Goal: Check status: Check status

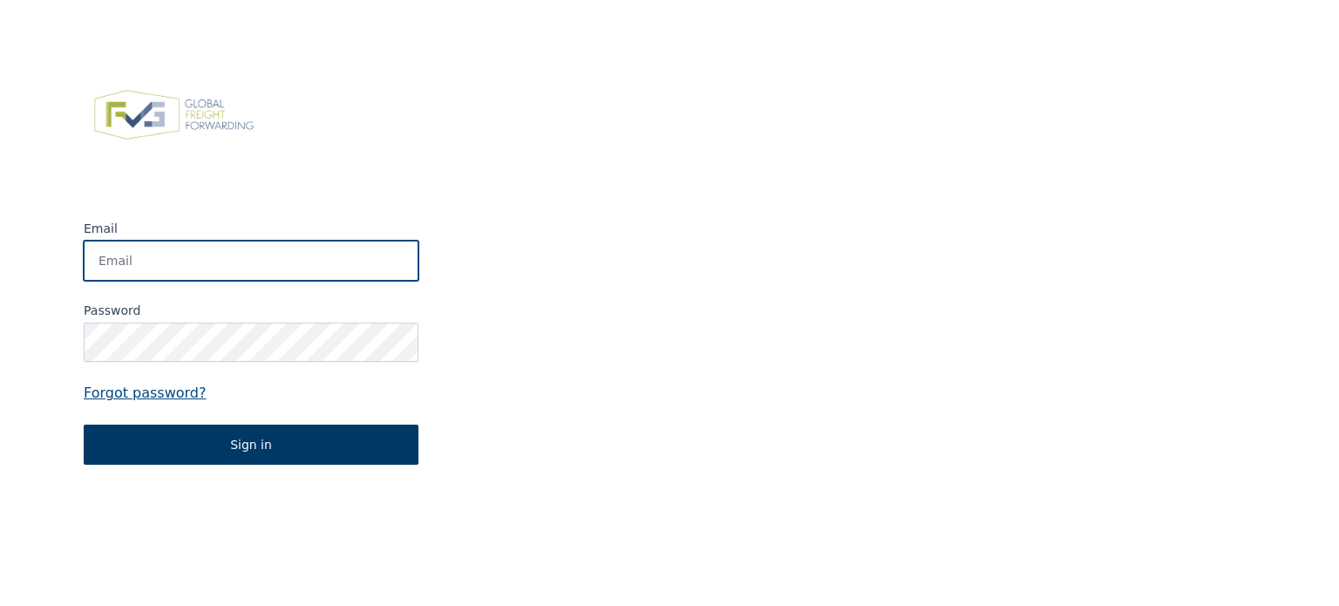
type input "[PERSON_NAME][EMAIL_ADDRESS][DOMAIN_NAME]"
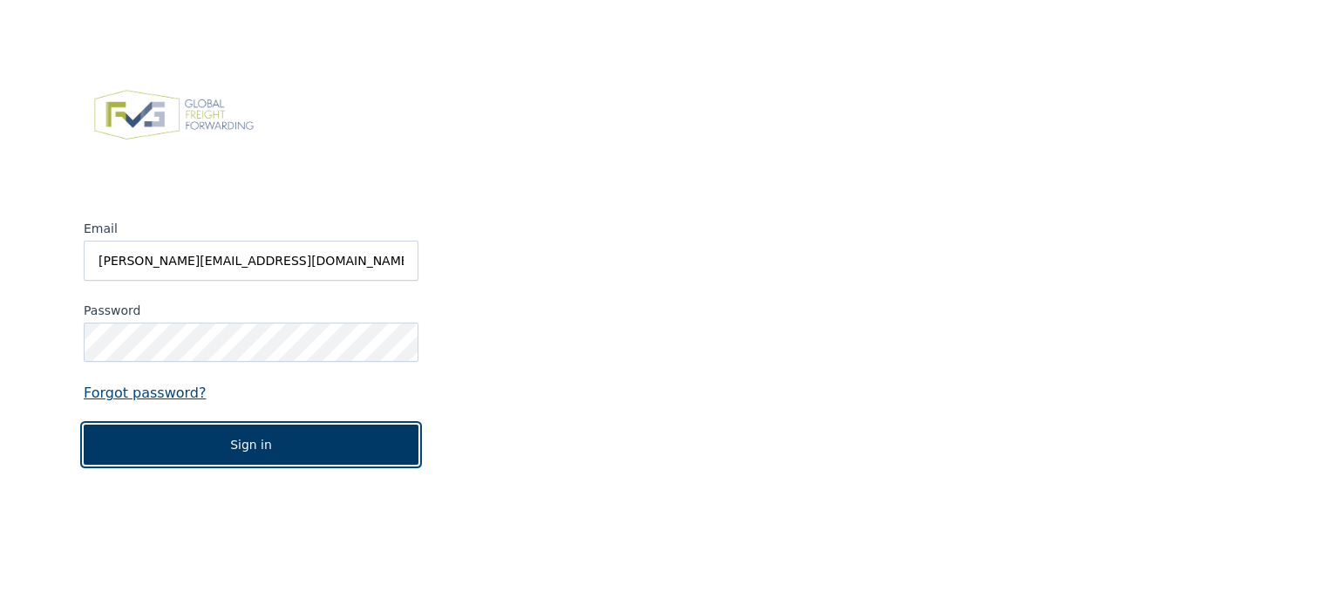
click at [236, 450] on button "Sign in" at bounding box center [251, 445] width 335 height 40
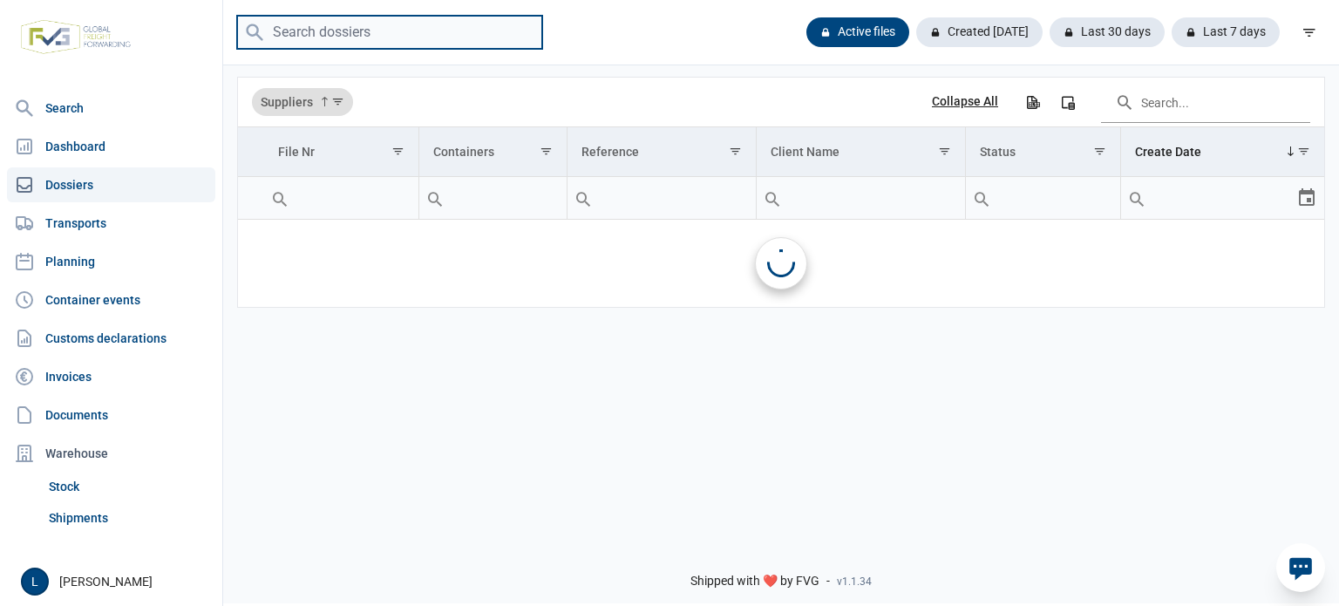
drag, startPoint x: 349, startPoint y: 48, endPoint x: 351, endPoint y: 39, distance: 9.1
click at [349, 48] on input "search" at bounding box center [389, 33] width 305 height 34
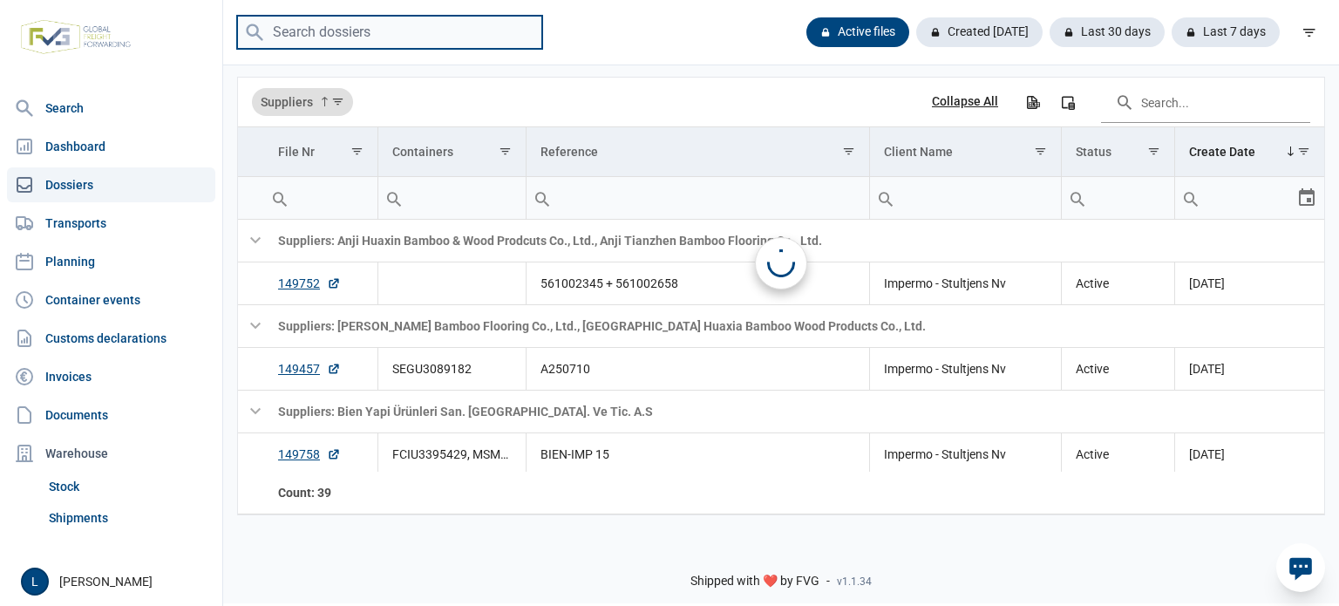
paste input "MCLU3611962"
type input "MCLU3611962"
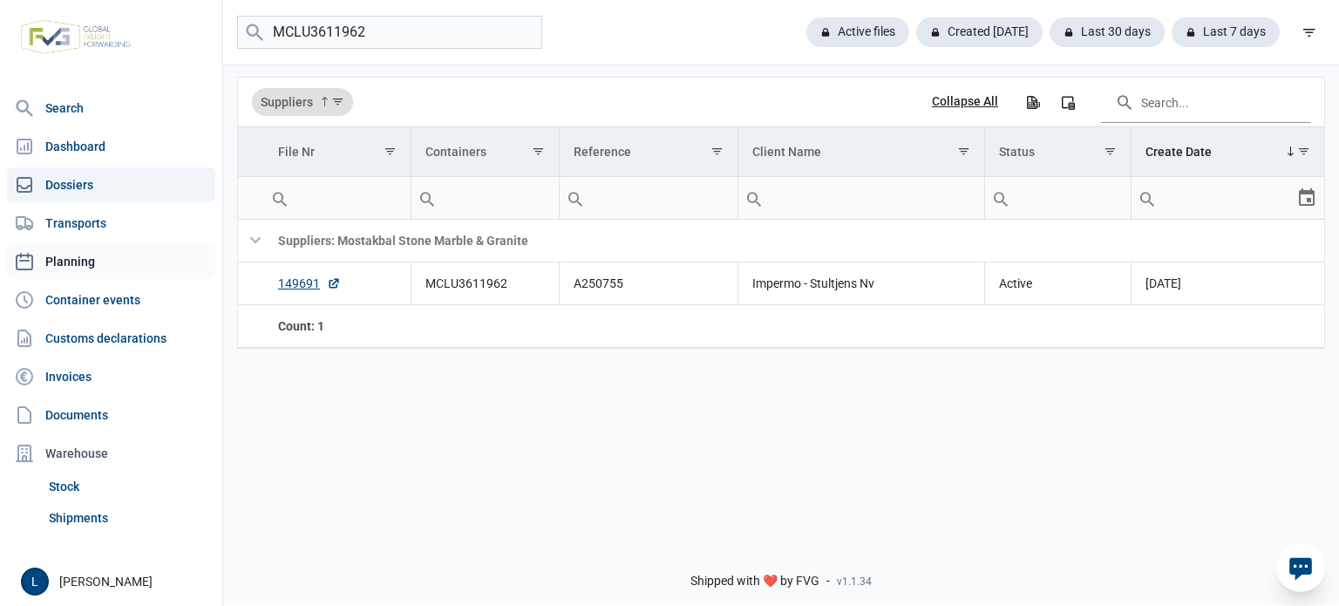
click at [102, 264] on link "Planning" at bounding box center [111, 261] width 208 height 35
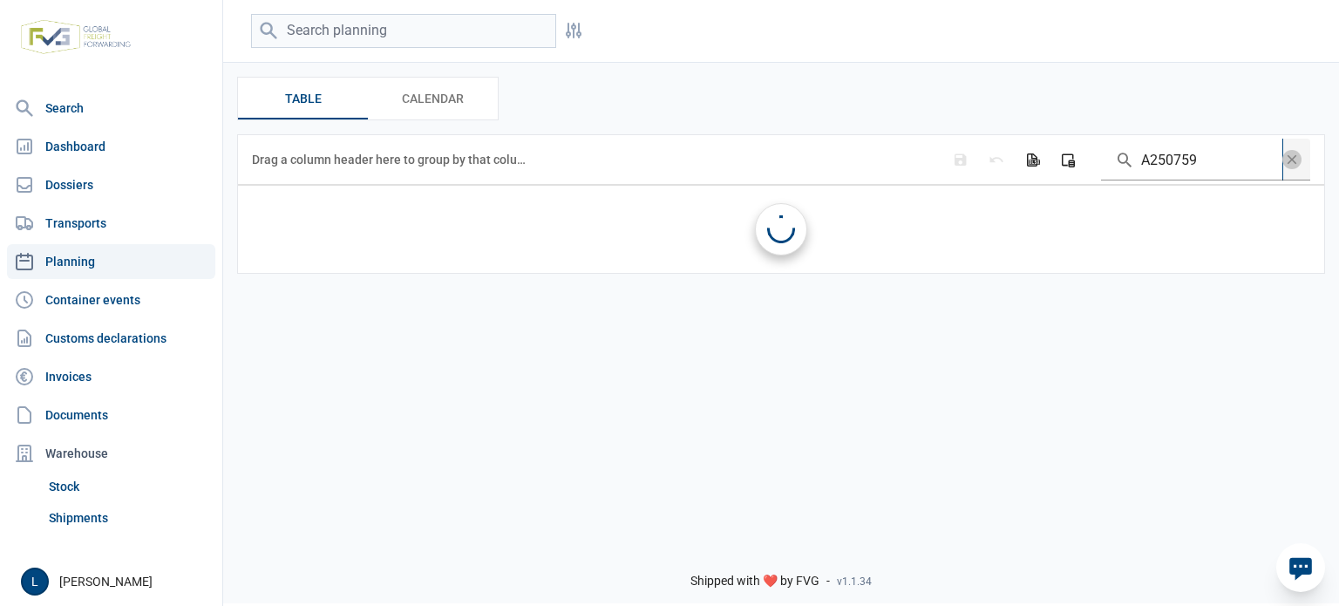
click at [1193, 174] on input "A250759" at bounding box center [1191, 160] width 181 height 42
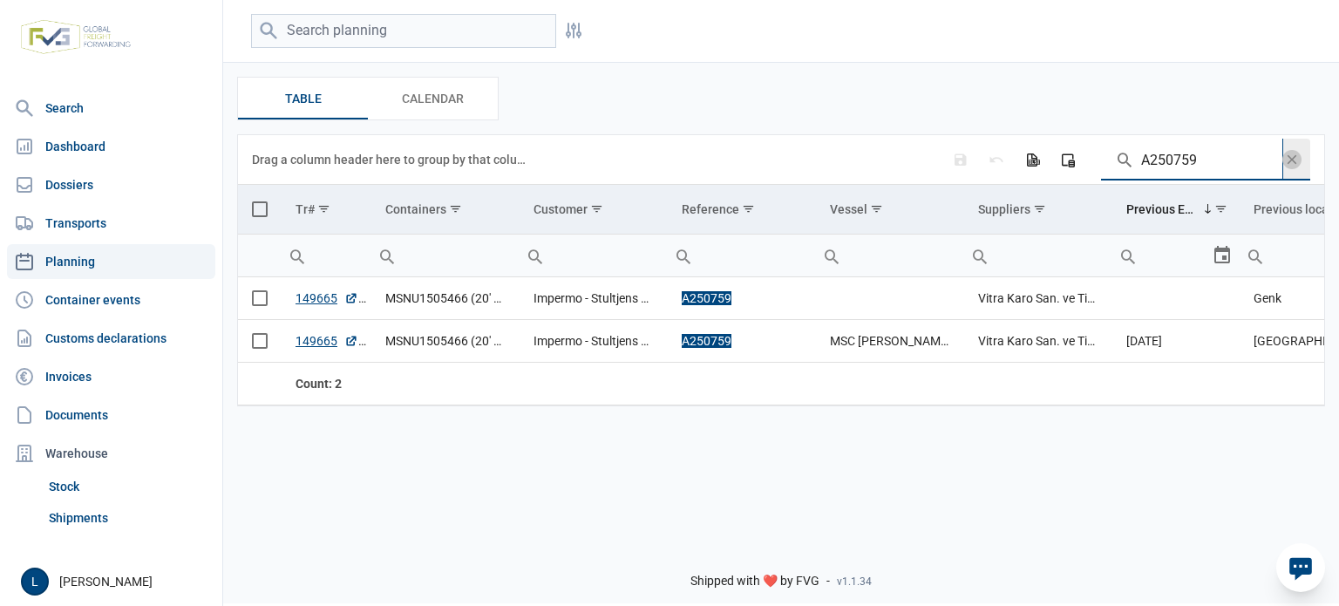
click at [1193, 174] on input "A250759" at bounding box center [1191, 160] width 181 height 42
paste input "MSNU1505466"
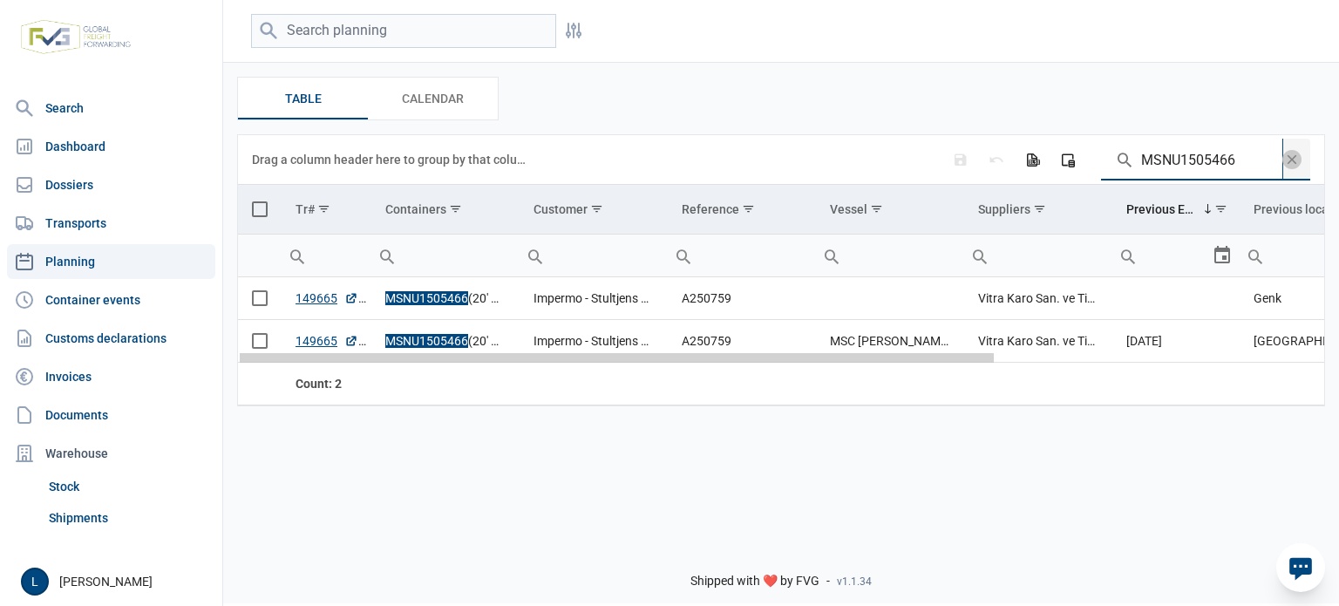
drag, startPoint x: 790, startPoint y: 360, endPoint x: 640, endPoint y: 397, distance: 154.4
click at [684, 396] on body "For evaluation purposes only. Redistribution prohibited. Please register an exi…" at bounding box center [669, 272] width 1339 height 606
type input "MSNU1505466"
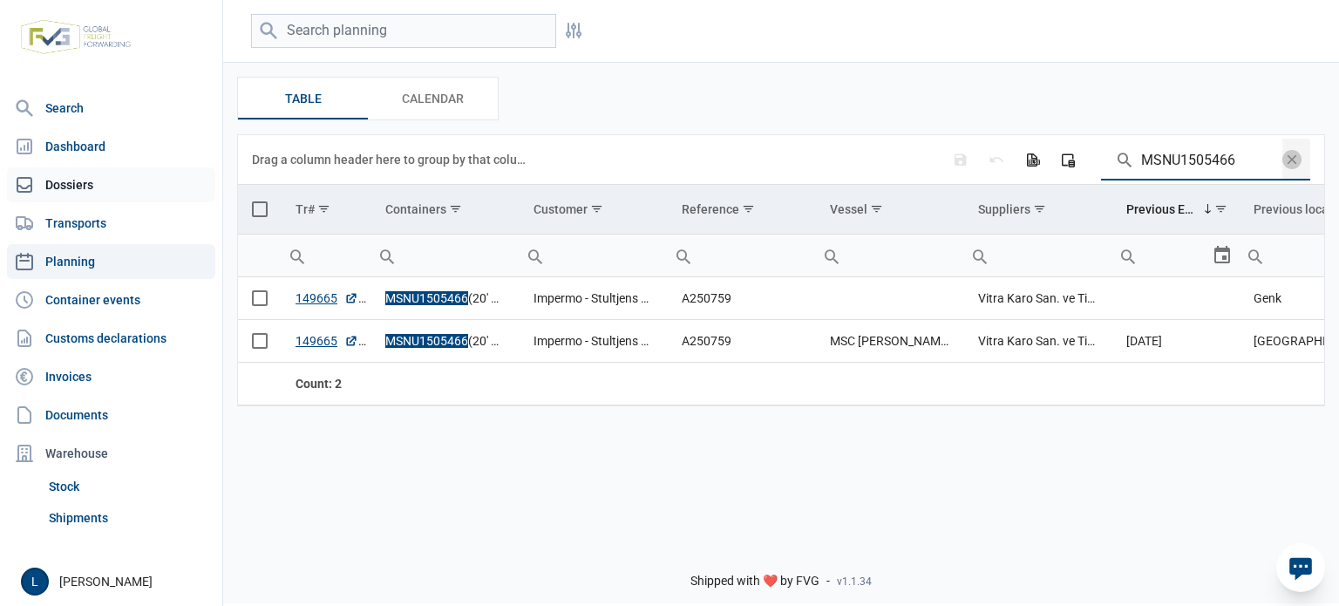
click at [145, 194] on link "Dossiers" at bounding box center [111, 184] width 208 height 35
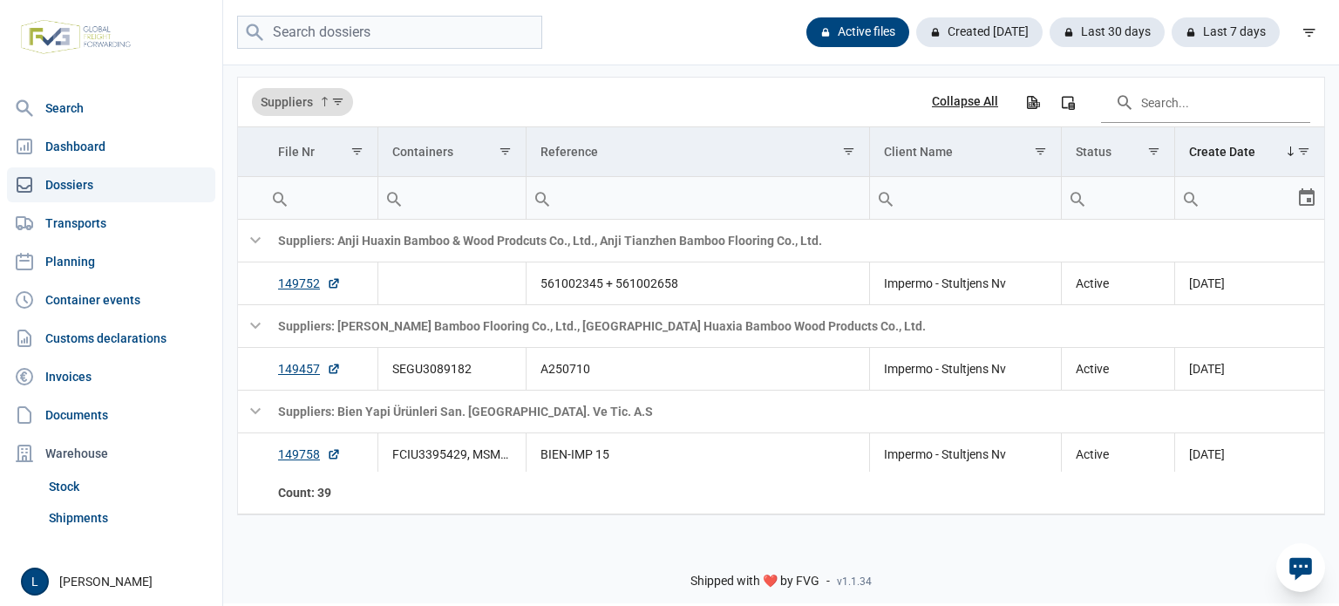
click at [307, 10] on div "Active files Created [DATE] Last 30 days Last 7 days" at bounding box center [781, 32] width 1116 height 65
click at [311, 34] on input "search" at bounding box center [389, 33] width 305 height 34
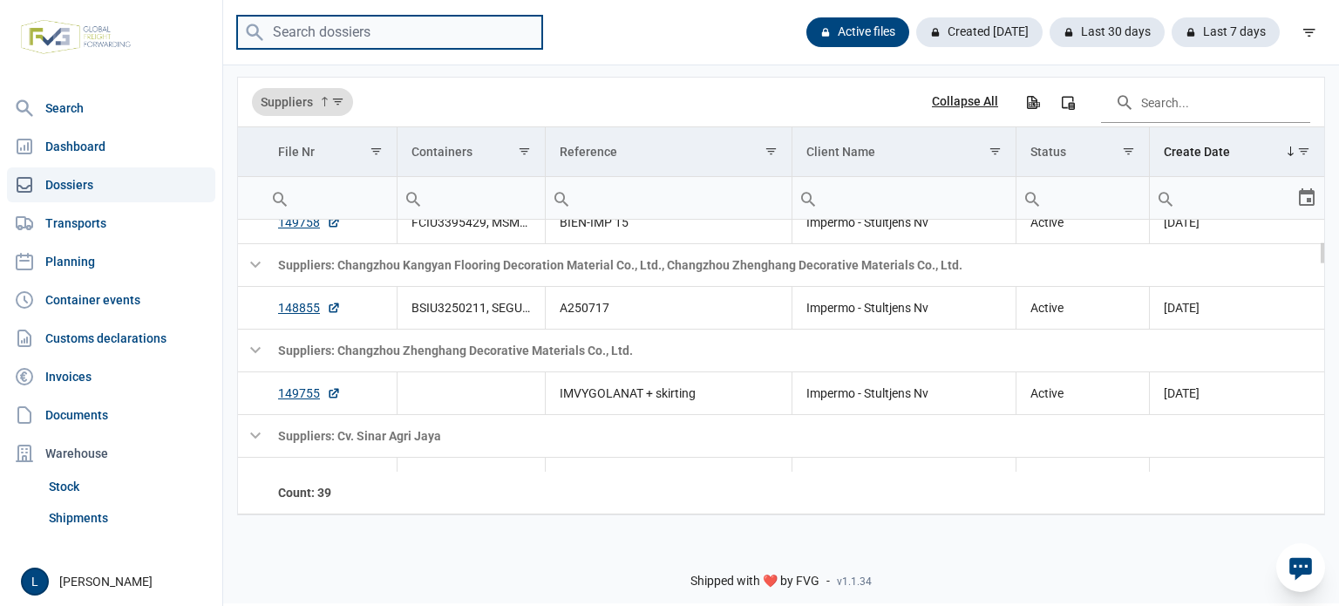
scroll to position [347, 0]
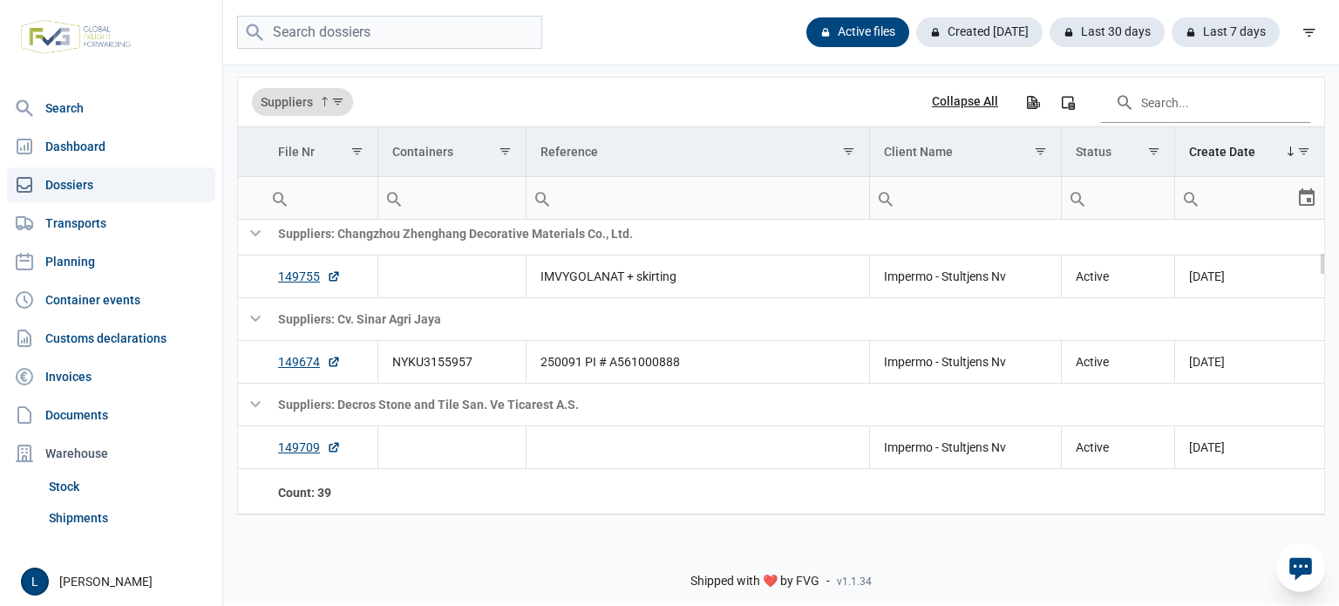
click at [373, 310] on td "Suppliers: Cv. Sinar Agri Jaya" at bounding box center [794, 318] width 1060 height 43
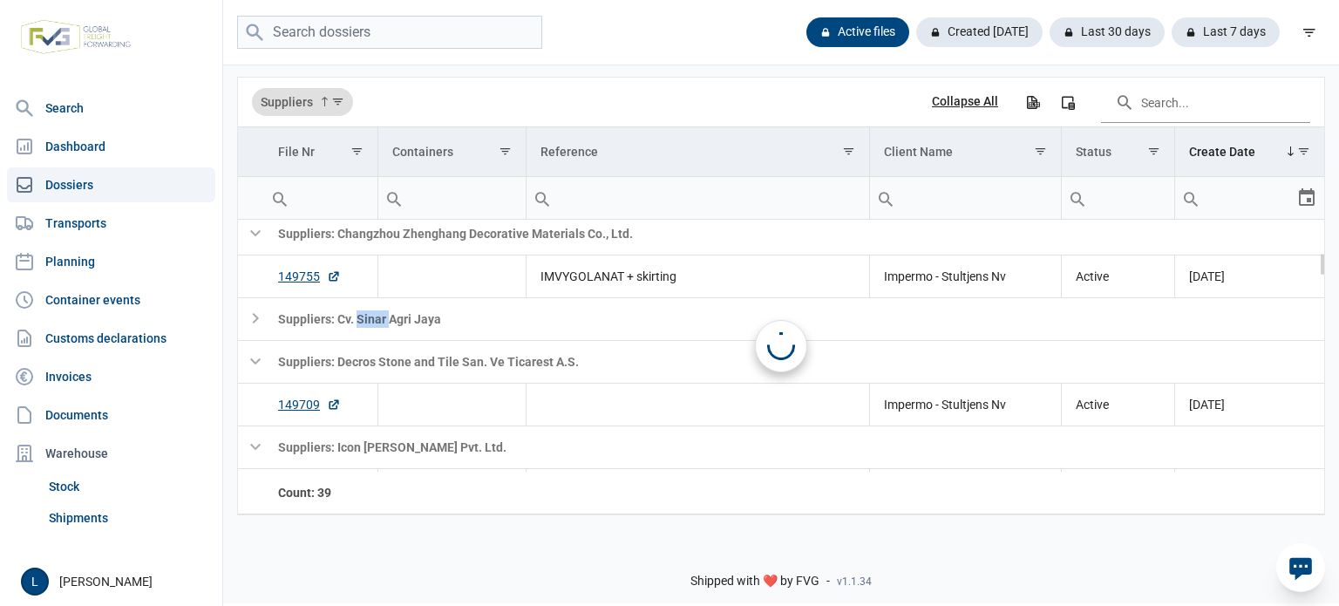
click at [373, 310] on td "Suppliers: Cv. Sinar Agri Jaya" at bounding box center [794, 318] width 1060 height 43
click at [378, 318] on td "Suppliers: Cv. Sinar Agri Jaya" at bounding box center [794, 318] width 1060 height 43
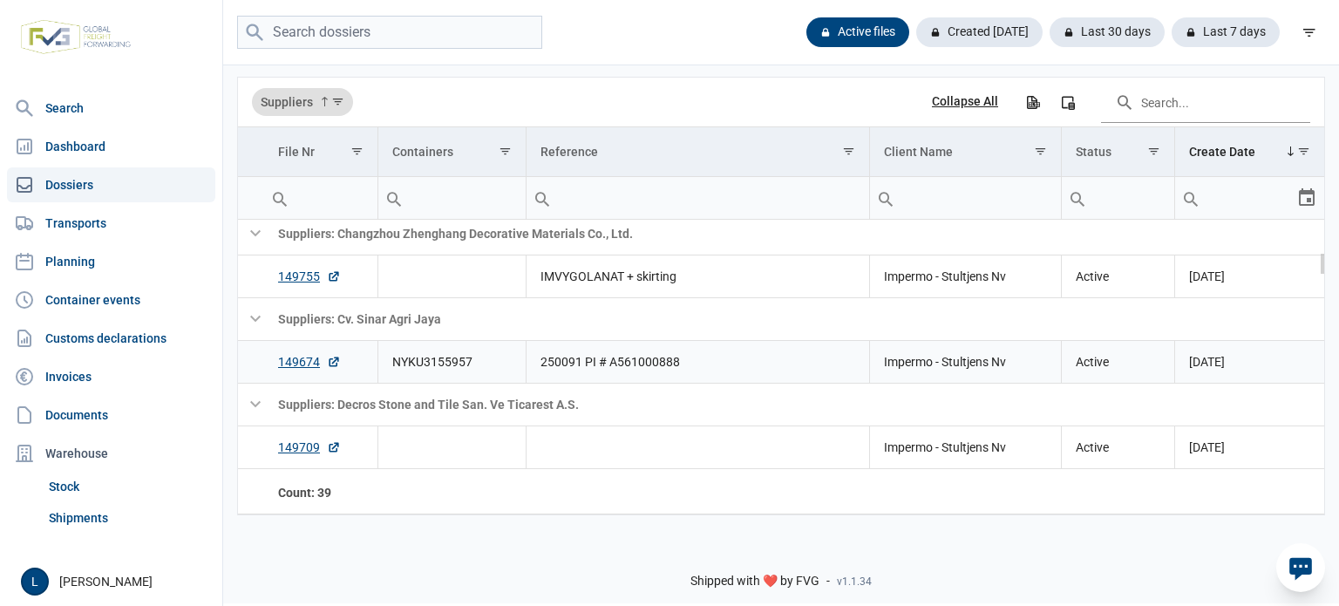
click at [606, 369] on td "250091 PI # A561000888" at bounding box center [698, 361] width 344 height 43
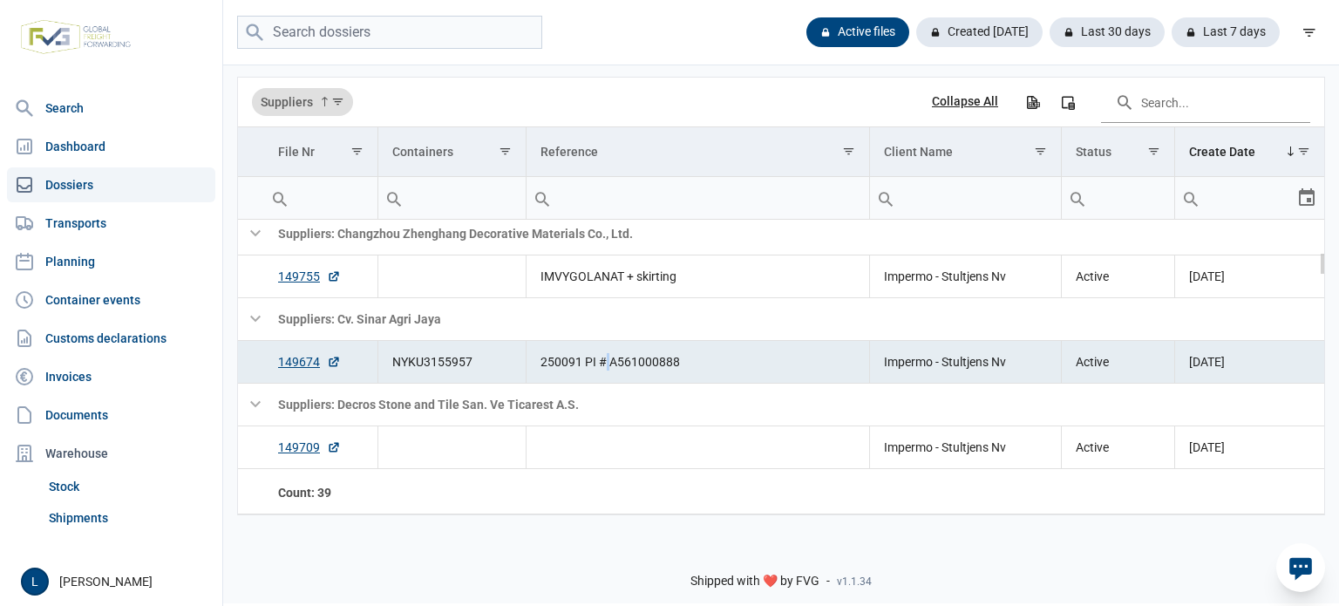
click at [605, 369] on td "250091 PI # A561000888" at bounding box center [698, 361] width 344 height 43
click at [605, 365] on td "250091 PI # A561000888" at bounding box center [698, 361] width 344 height 43
click at [446, 358] on td "NYKU3155957" at bounding box center [452, 361] width 148 height 43
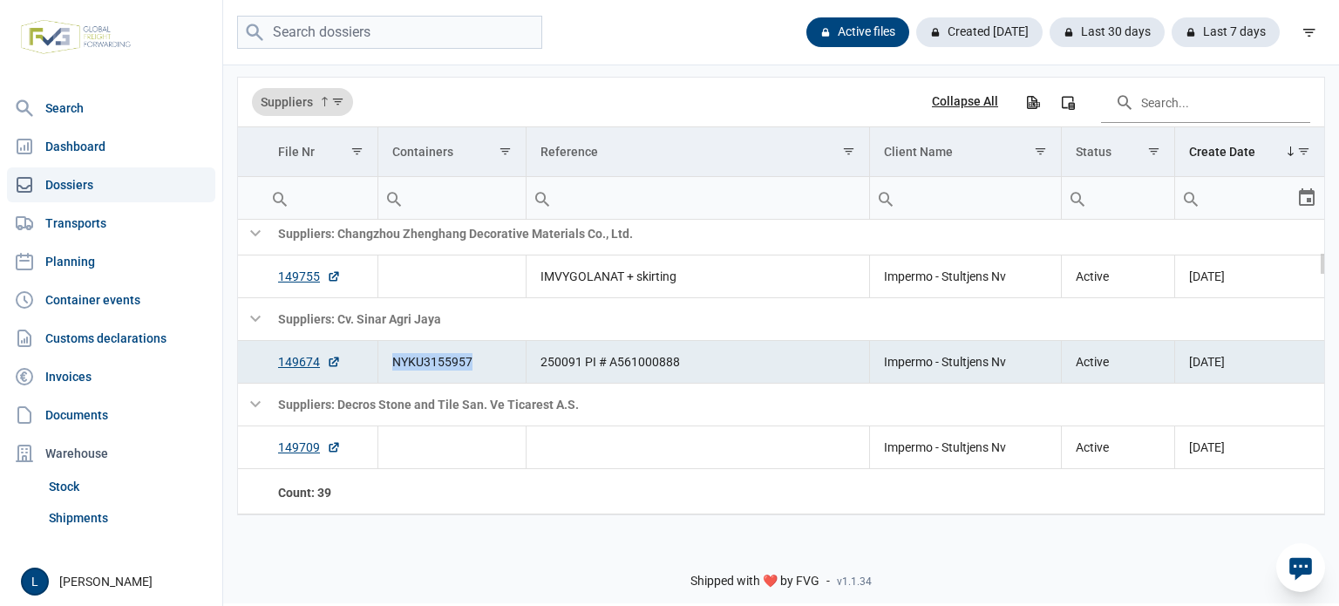
click at [446, 358] on td "NYKU3155957" at bounding box center [452, 361] width 148 height 43
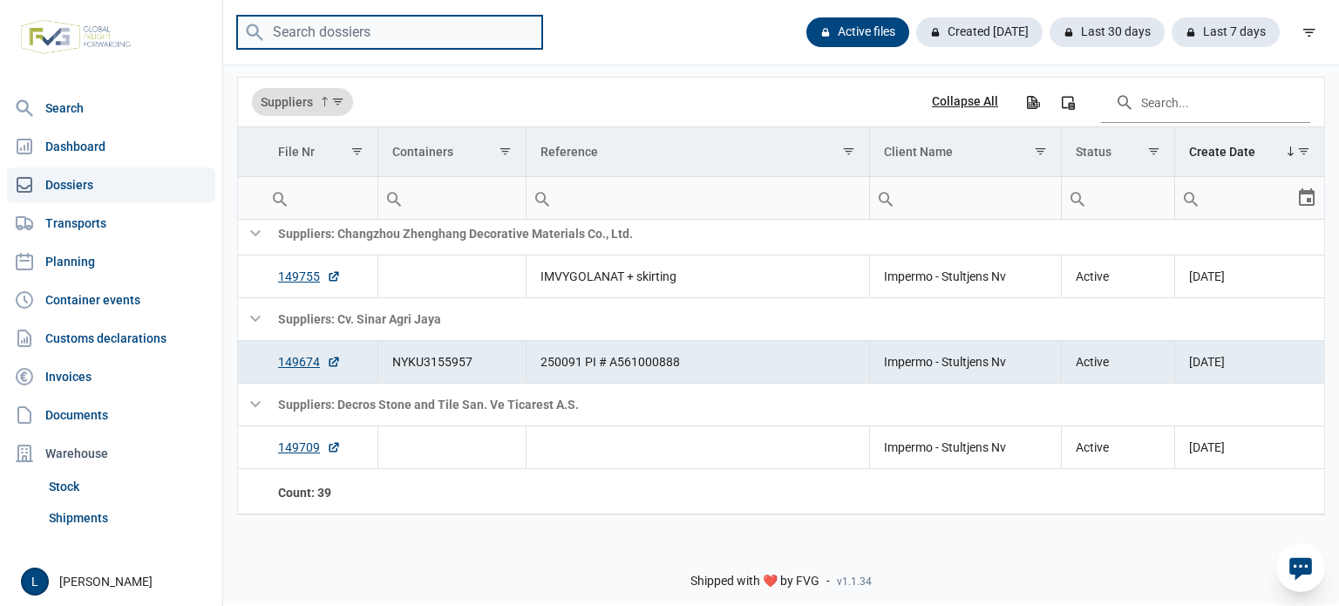
click at [343, 48] on input "search" at bounding box center [389, 33] width 305 height 34
type input "karang"
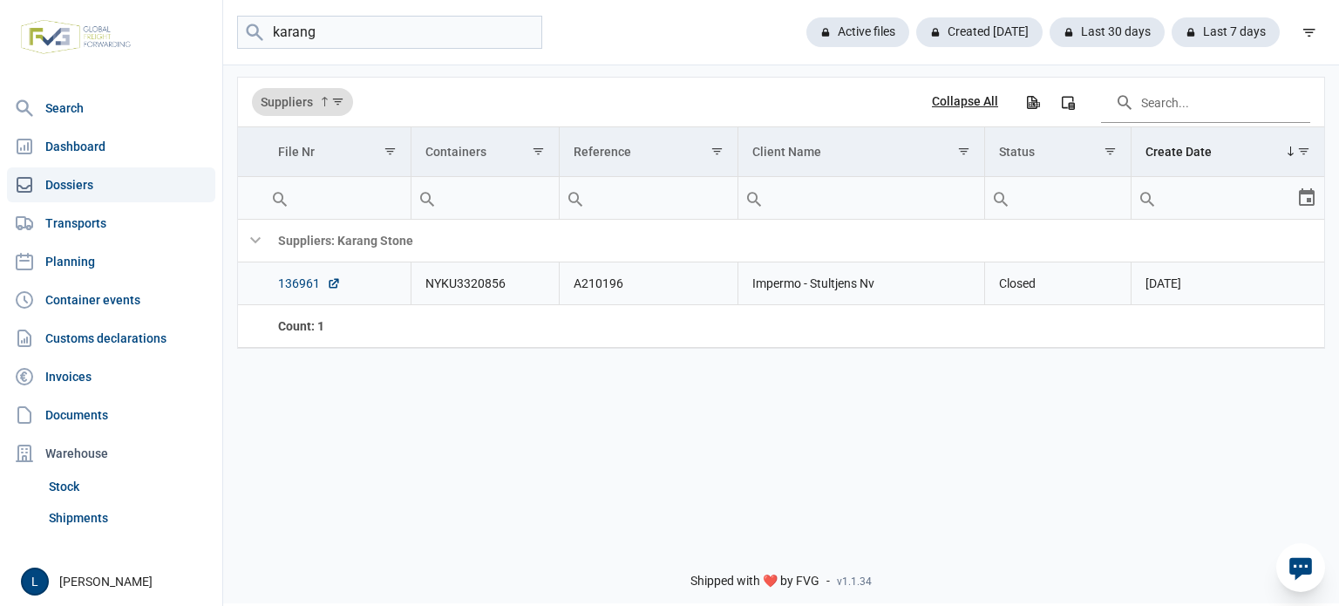
click at [294, 278] on link "136961" at bounding box center [309, 283] width 63 height 17
click at [352, 34] on input "karang" at bounding box center [389, 33] width 305 height 34
click at [917, 29] on div "Active files" at bounding box center [980, 32] width 126 height 30
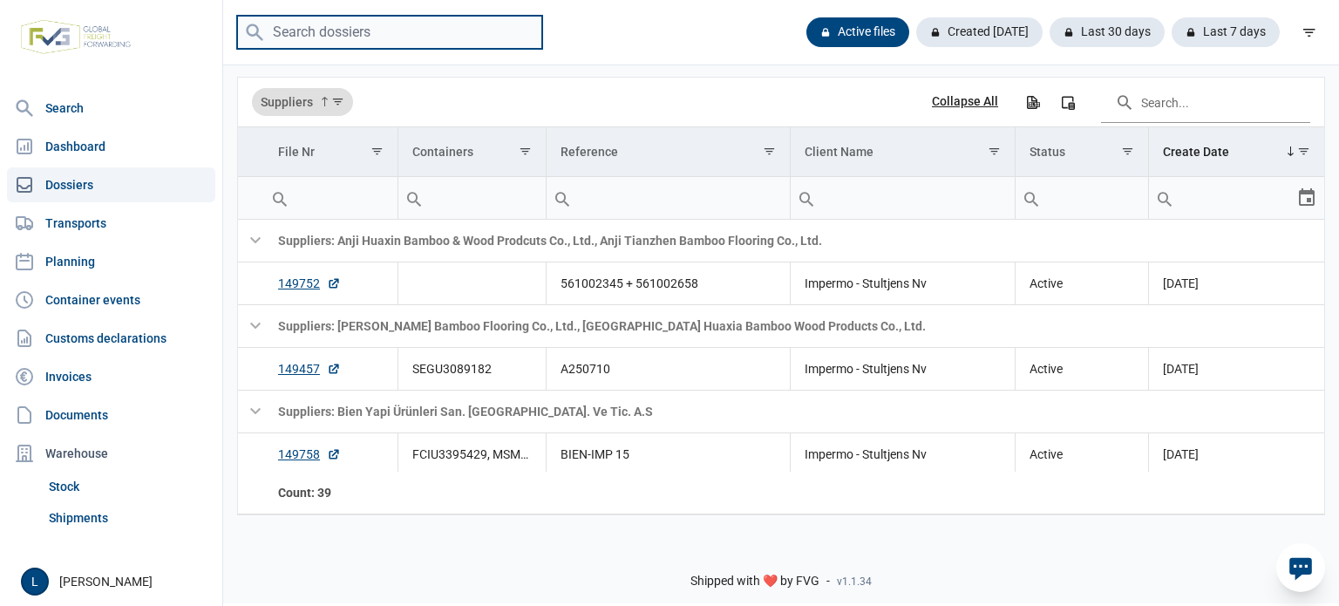
click at [386, 27] on input "search" at bounding box center [389, 33] width 305 height 34
paste input "A250358"
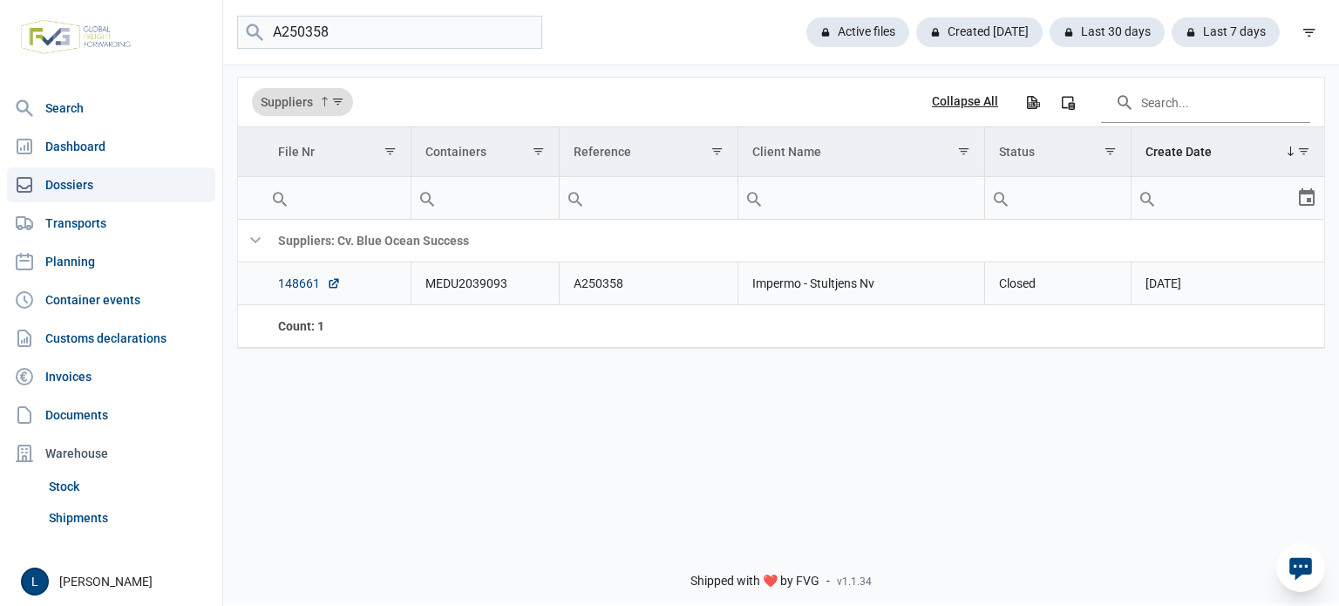
click at [295, 282] on link "148661" at bounding box center [309, 283] width 63 height 17
click at [401, 22] on input "A250358" at bounding box center [389, 33] width 305 height 34
type input "lioli"
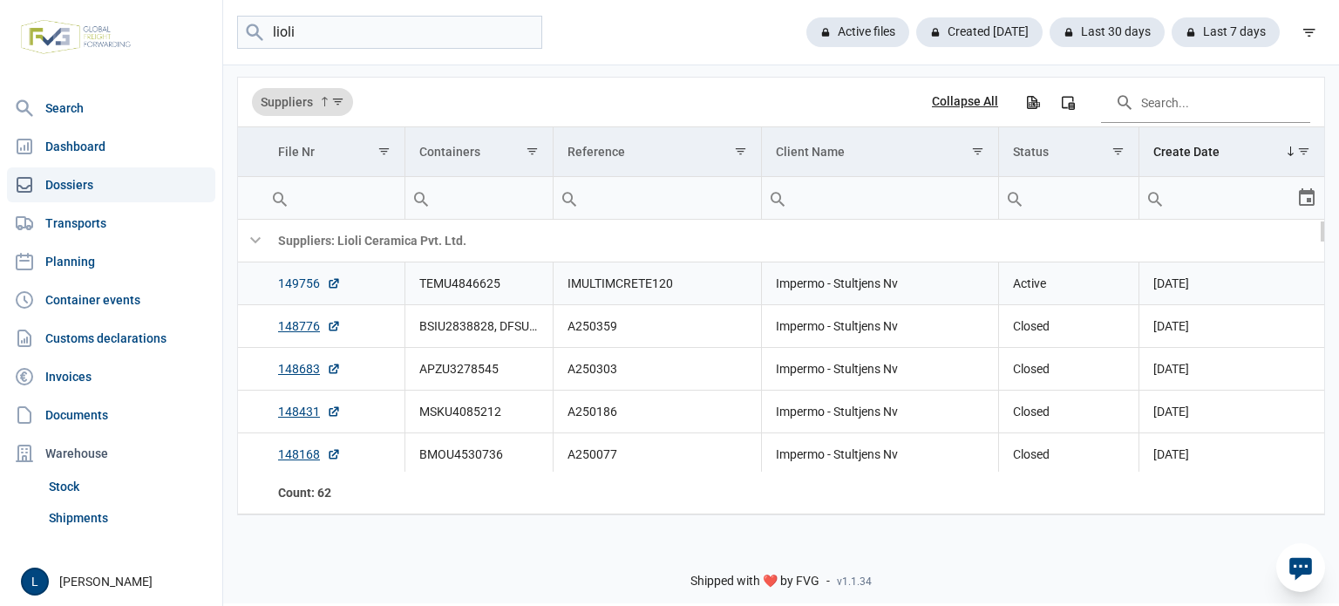
click at [283, 282] on link "149756" at bounding box center [309, 283] width 63 height 17
click at [119, 149] on link "Dashboard" at bounding box center [111, 146] width 208 height 35
